Goal: Find specific page/section

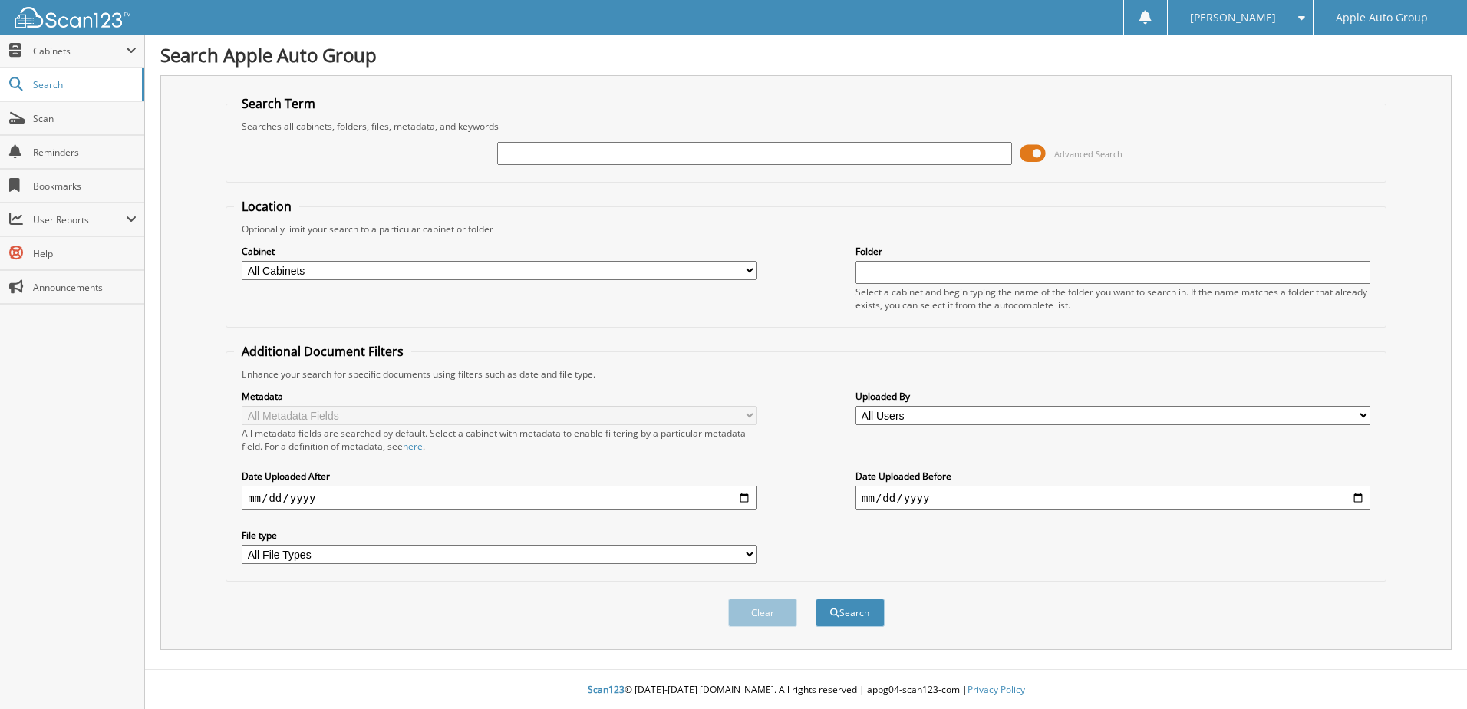
click at [875, 158] on input "text" at bounding box center [754, 153] width 515 height 23
type input "223368"
click at [816, 598] on button "Search" at bounding box center [850, 612] width 69 height 28
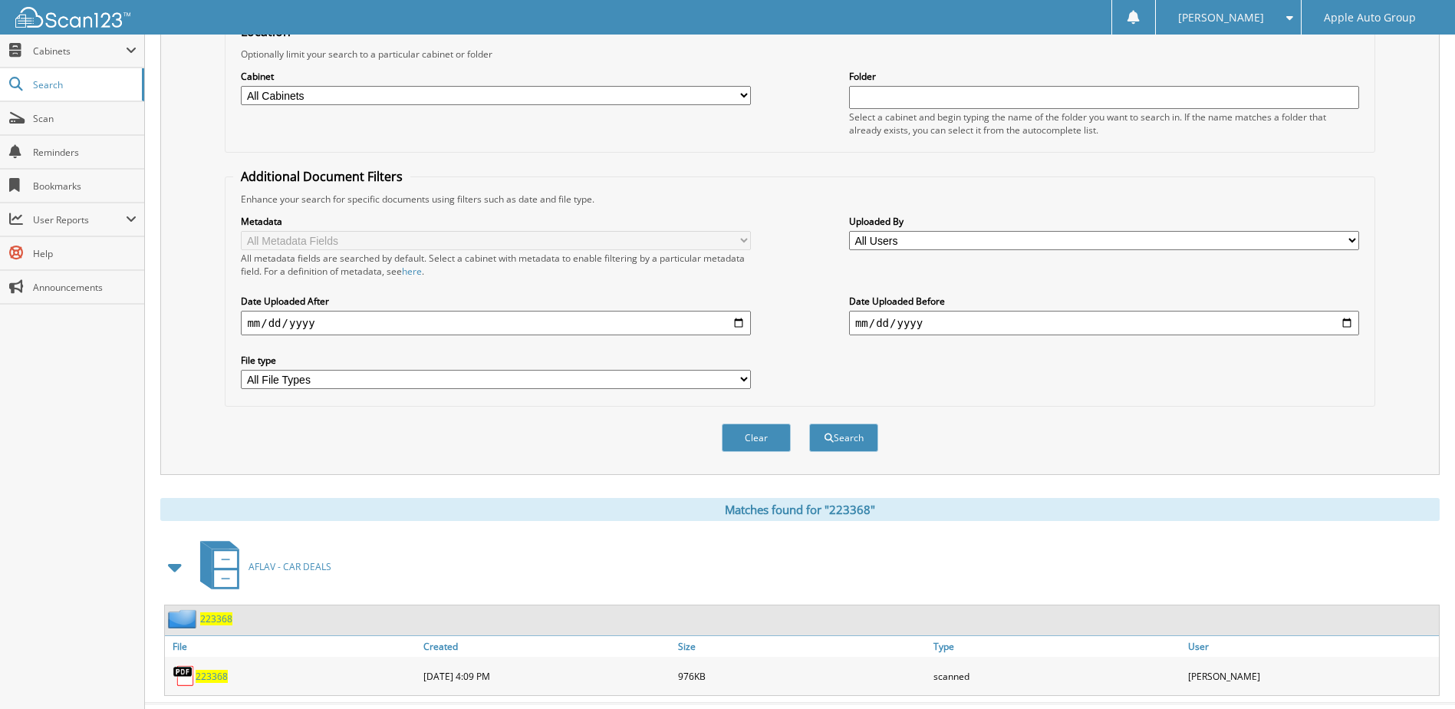
scroll to position [209, 0]
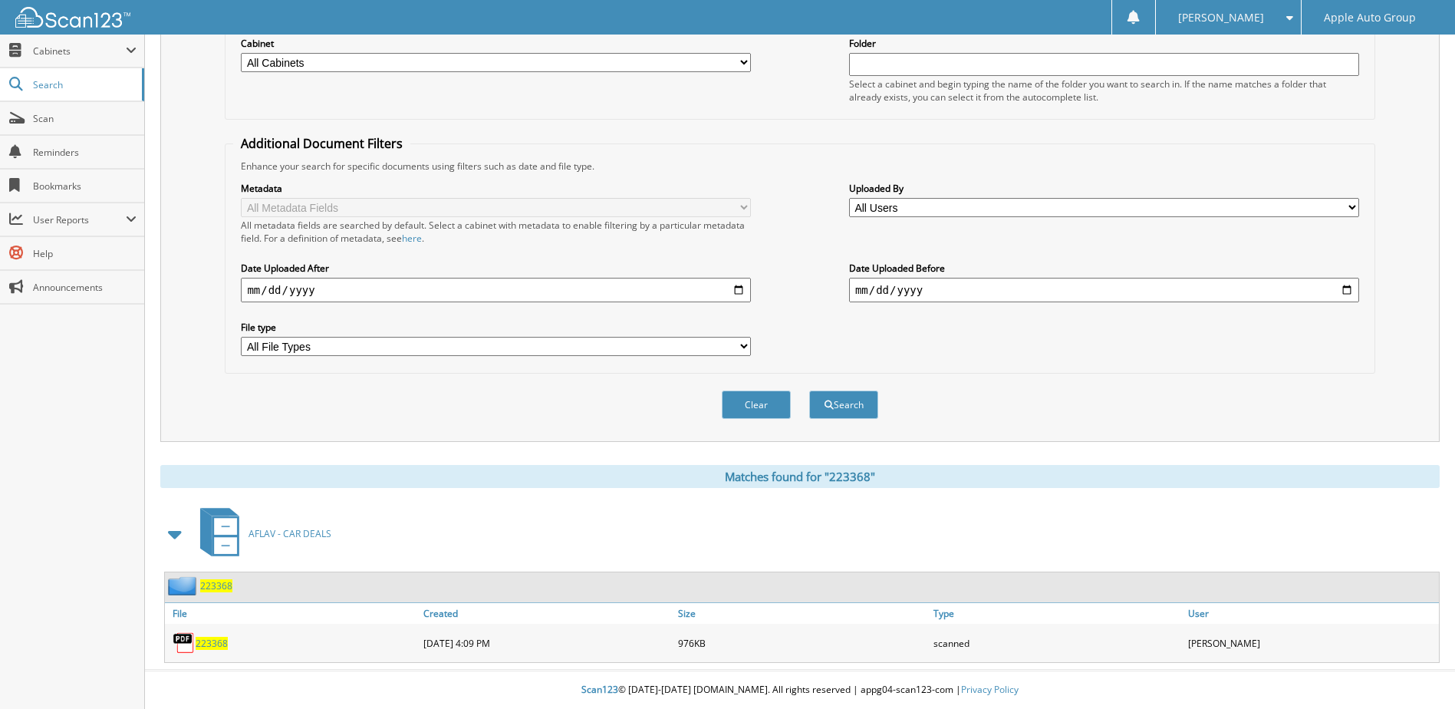
click at [215, 645] on span "223368" at bounding box center [212, 643] width 32 height 13
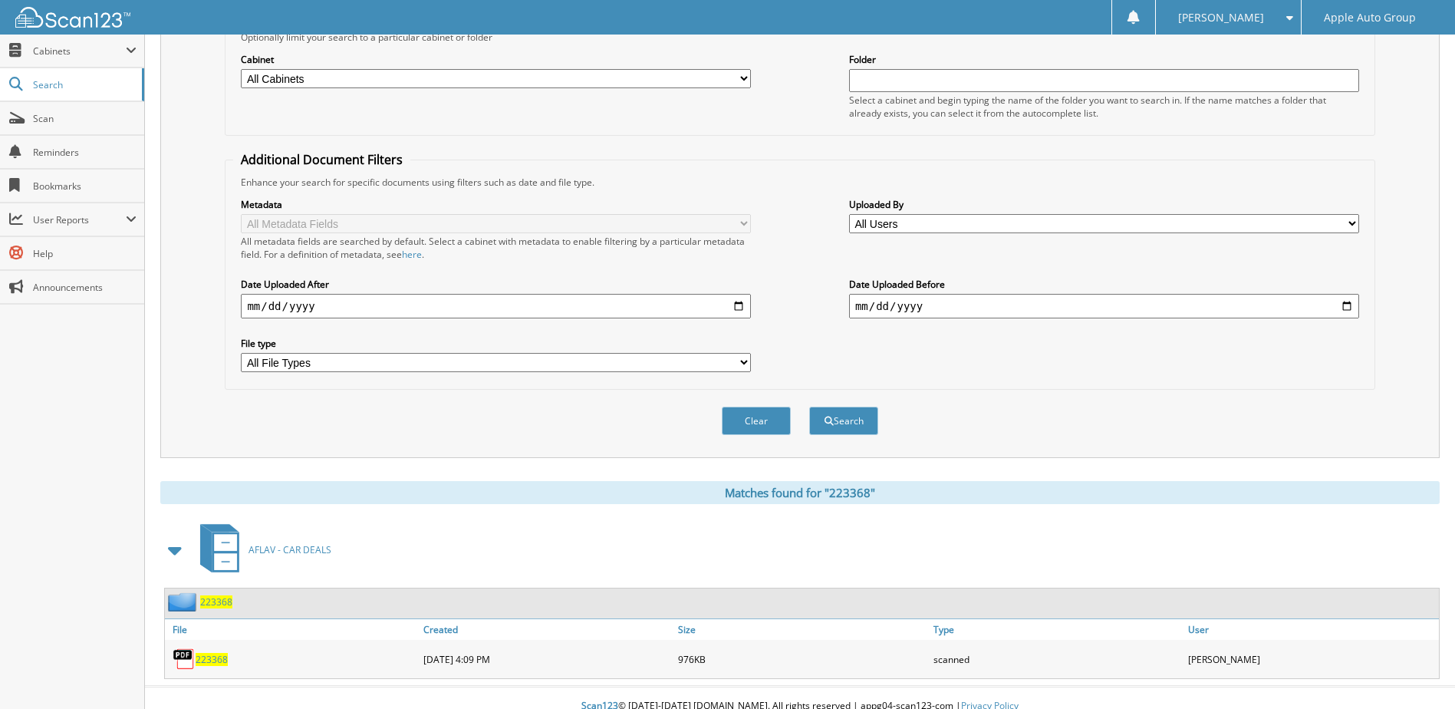
click at [214, 656] on span "223368" at bounding box center [212, 659] width 32 height 13
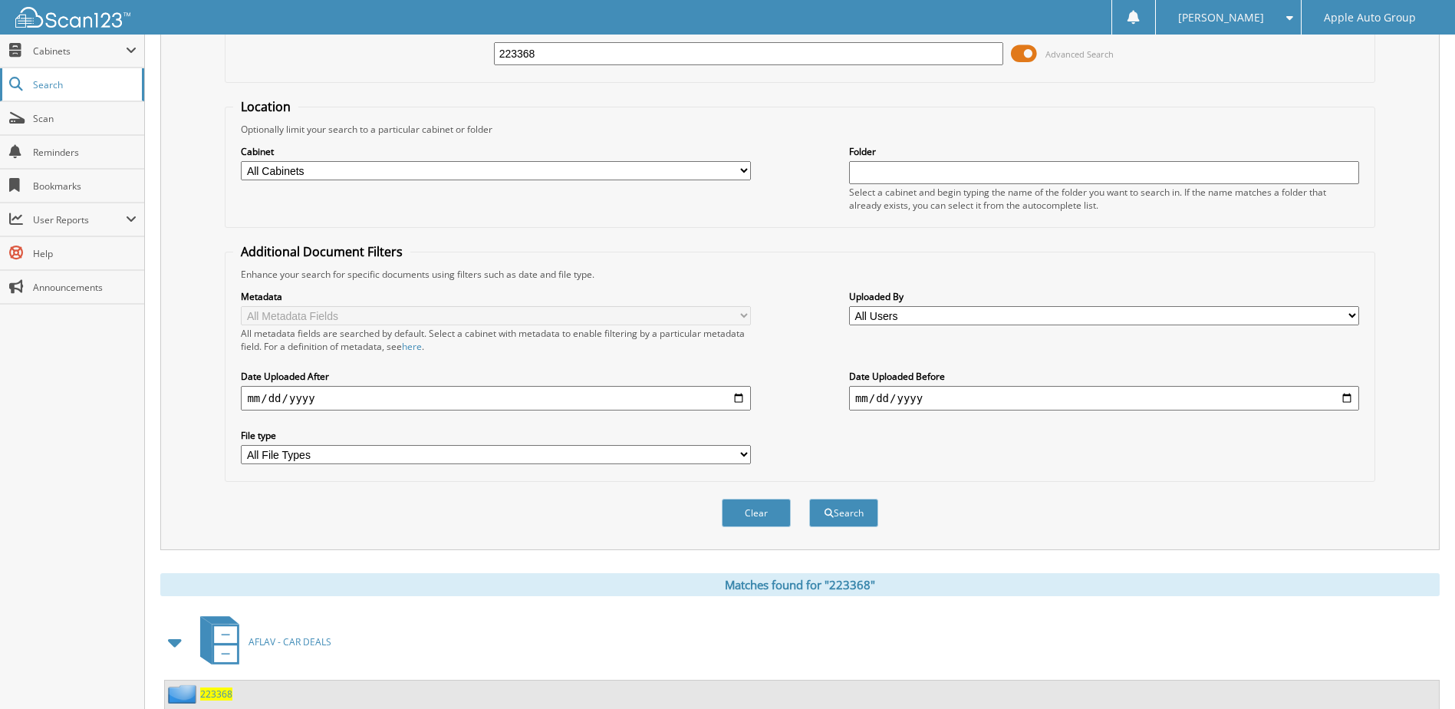
scroll to position [0, 0]
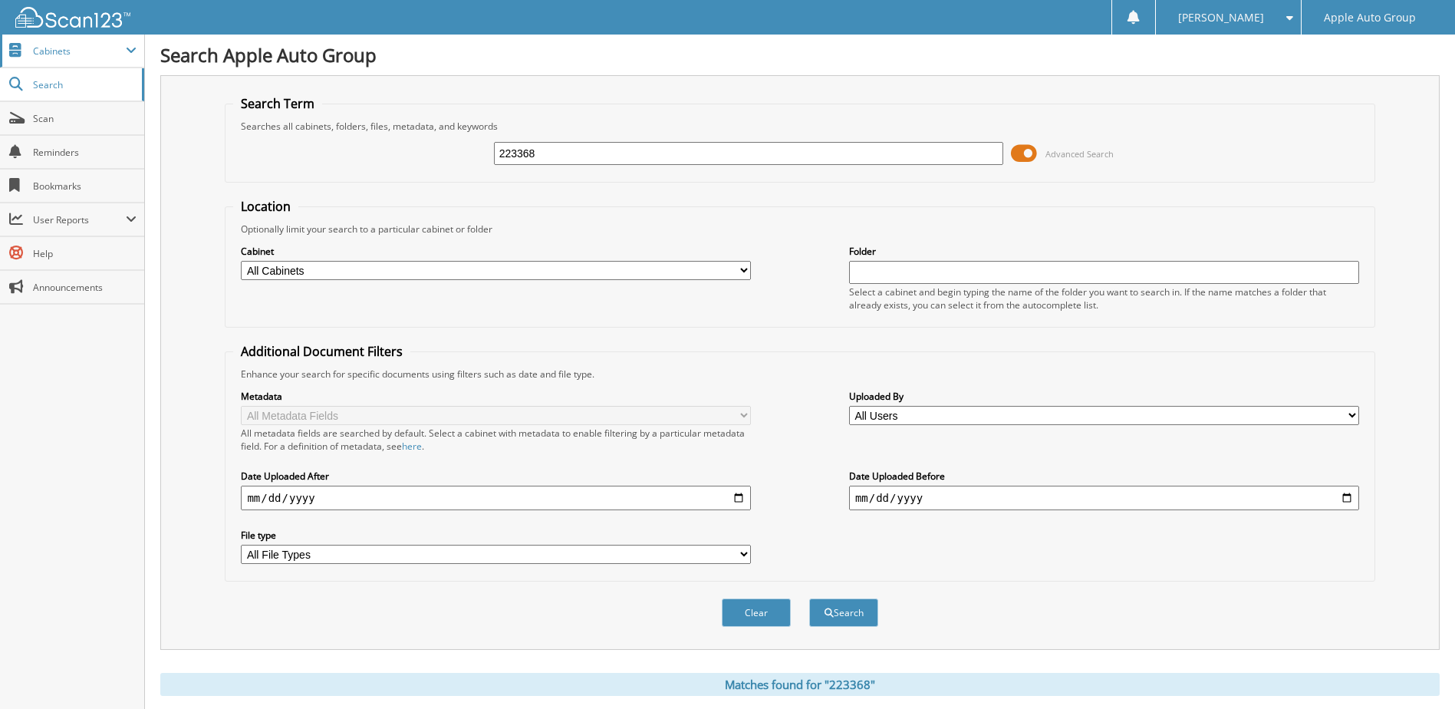
click at [54, 58] on span "Cabinets" at bounding box center [72, 51] width 144 height 33
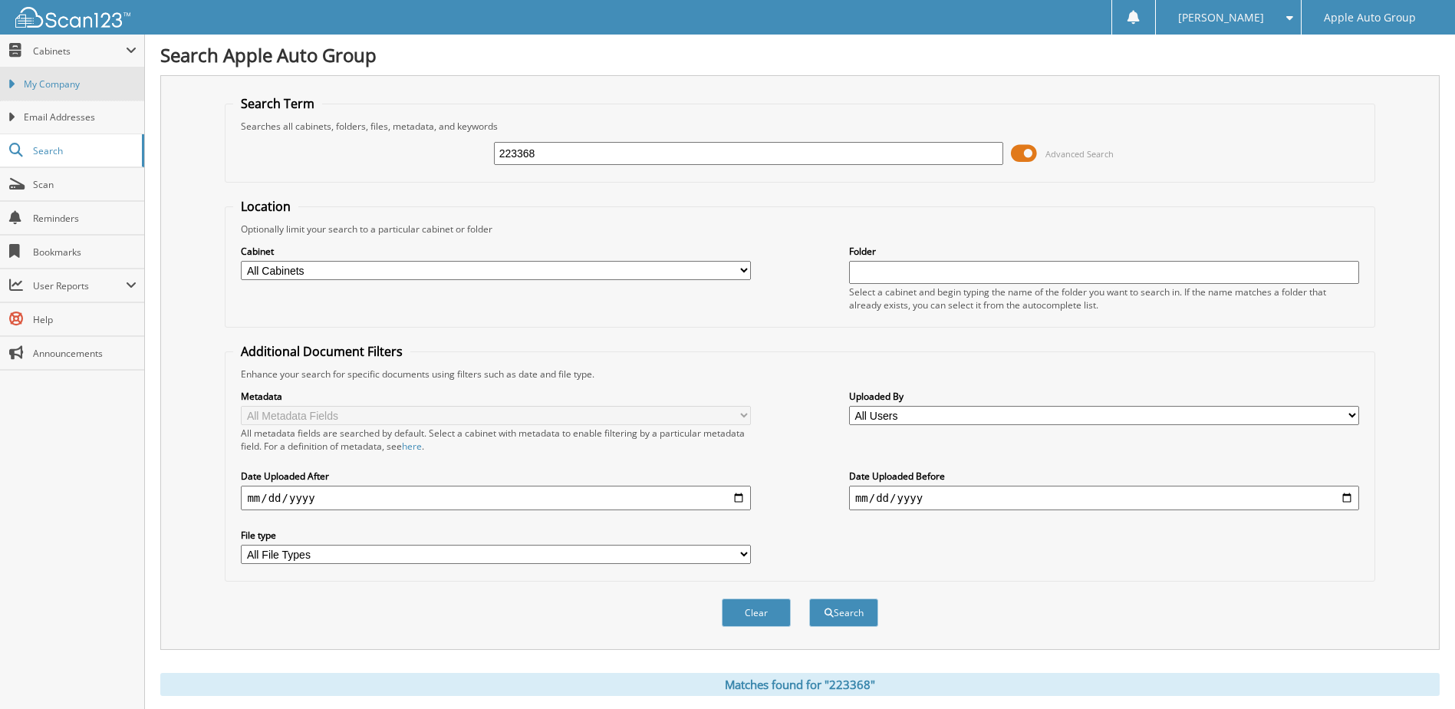
click at [52, 77] on span "My Company" at bounding box center [80, 84] width 113 height 14
